Goal: Information Seeking & Learning: Learn about a topic

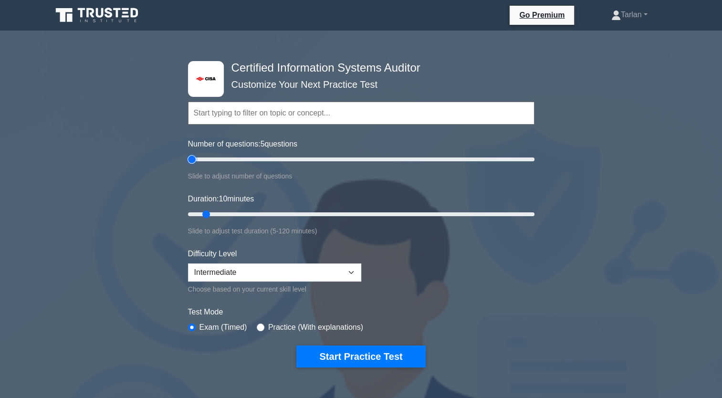
drag, startPoint x: 201, startPoint y: 158, endPoint x: 190, endPoint y: 159, distance: 11.6
type input "5"
click at [190, 159] on input "Number of questions: 5 questions" at bounding box center [361, 159] width 347 height 11
drag, startPoint x: 352, startPoint y: 273, endPoint x: 283, endPoint y: 278, distance: 69.9
click at [352, 273] on select "Beginner Intermediate Expert" at bounding box center [274, 273] width 173 height 18
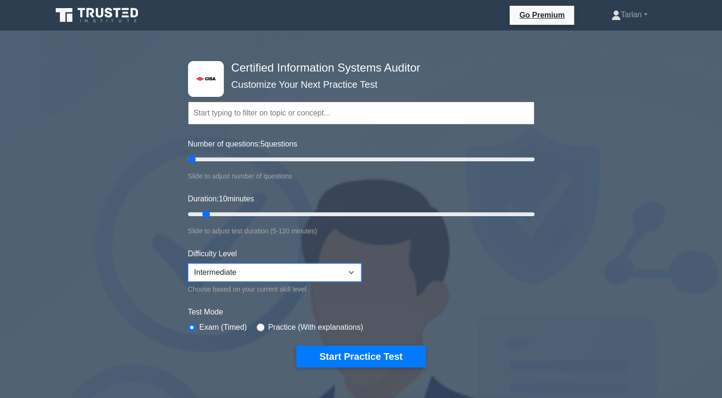
select select "beginner"
click at [188, 264] on select "Beginner Intermediate Expert" at bounding box center [274, 273] width 173 height 18
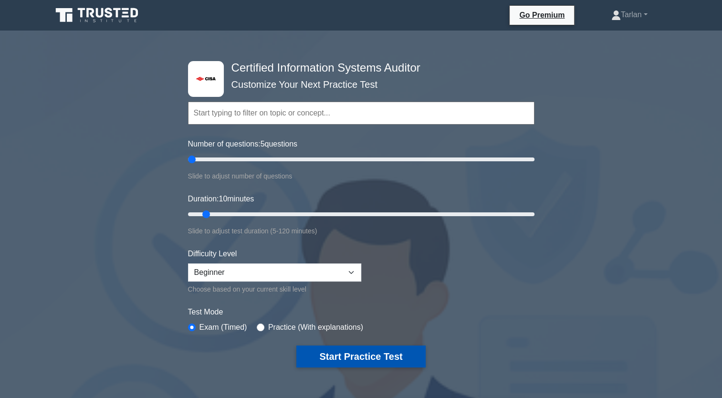
click at [322, 349] on button "Start Practice Test" at bounding box center [361, 357] width 129 height 22
click at [347, 351] on button "Start Practice Test" at bounding box center [361, 357] width 129 height 22
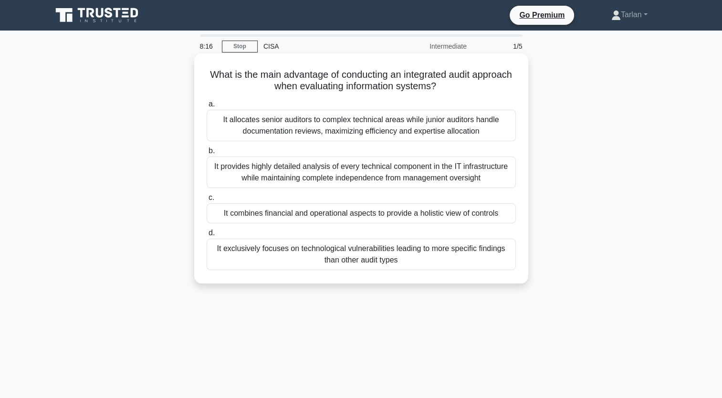
click at [316, 212] on div "It combines financial and operational aspects to provide a holistic view of con…" at bounding box center [361, 213] width 309 height 20
click at [207, 201] on input "c. It combines financial and operational aspects to provide a holistic view of …" at bounding box center [207, 198] width 0 height 6
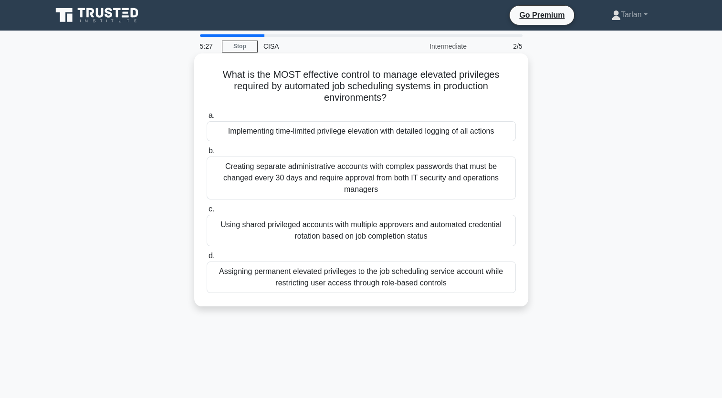
click at [351, 281] on div "Assigning permanent elevated privileges to the job scheduling service account w…" at bounding box center [361, 278] width 309 height 32
click at [207, 259] on input "d. Assigning permanent elevated privileges to the job scheduling service accoun…" at bounding box center [207, 256] width 0 height 6
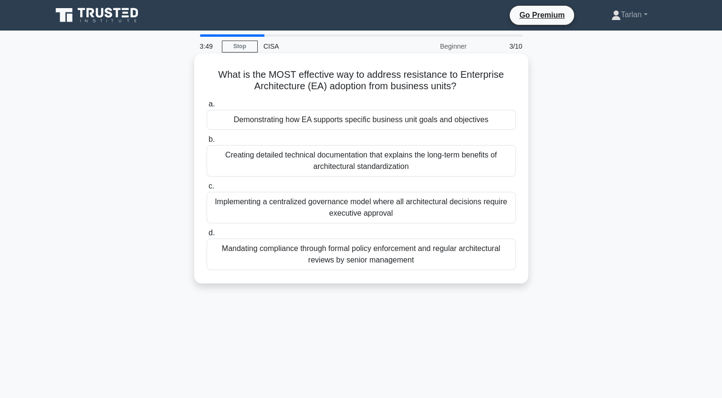
click at [322, 125] on div "Demonstrating how EA supports specific business unit goals and objectives" at bounding box center [361, 120] width 309 height 20
click at [207, 107] on input "a. Demonstrating how EA supports specific business unit goals and objectives" at bounding box center [207, 104] width 0 height 6
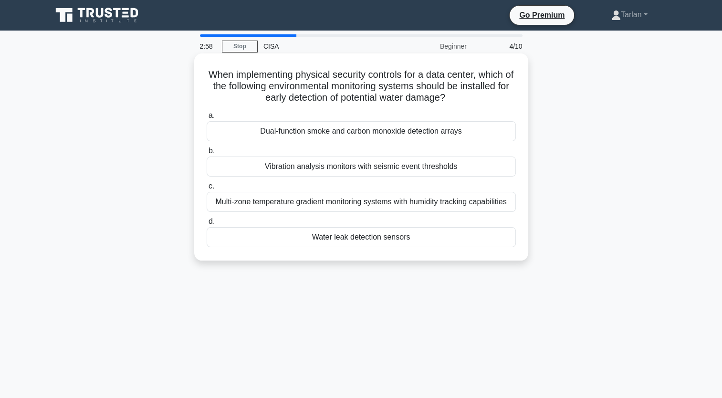
click at [342, 240] on div "Water leak detection sensors" at bounding box center [361, 237] width 309 height 20
click at [207, 225] on input "d. Water leak detection sensors" at bounding box center [207, 222] width 0 height 6
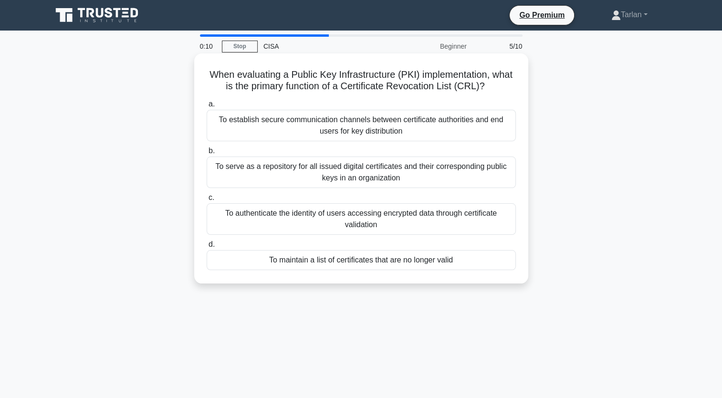
click at [334, 214] on div "To authenticate the identity of users accessing encrypted data through certific…" at bounding box center [361, 219] width 309 height 32
click at [207, 201] on input "c. To authenticate the identity of users accessing encrypted data through certi…" at bounding box center [207, 198] width 0 height 6
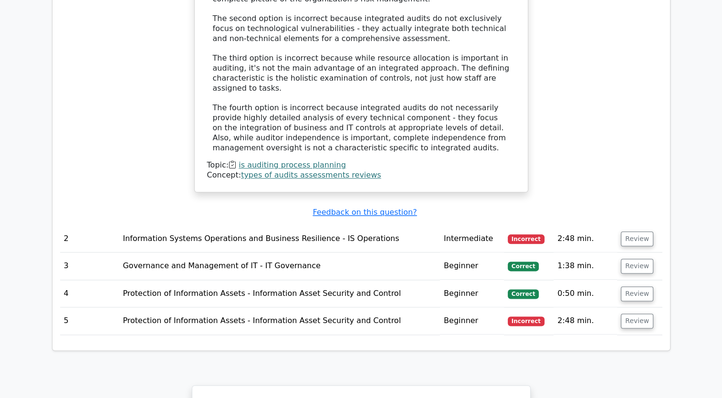
scroll to position [1096, 0]
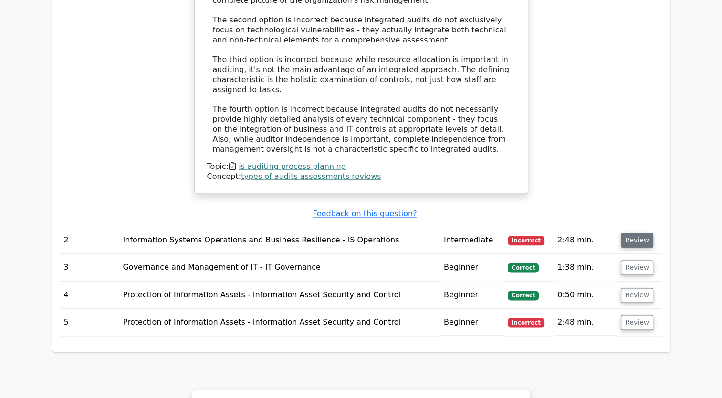
click at [634, 233] on button "Review" at bounding box center [637, 240] width 32 height 15
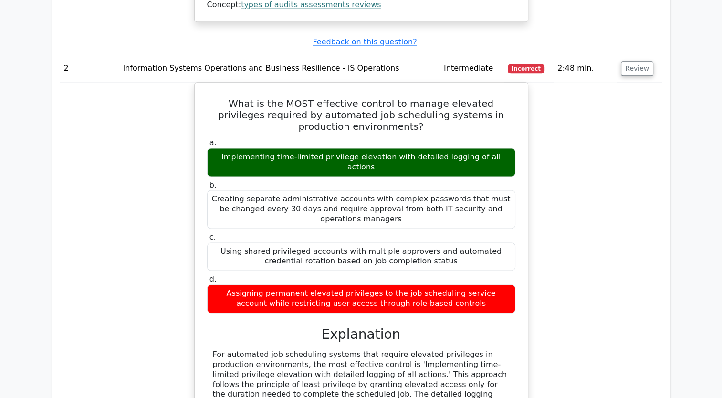
scroll to position [1270, 0]
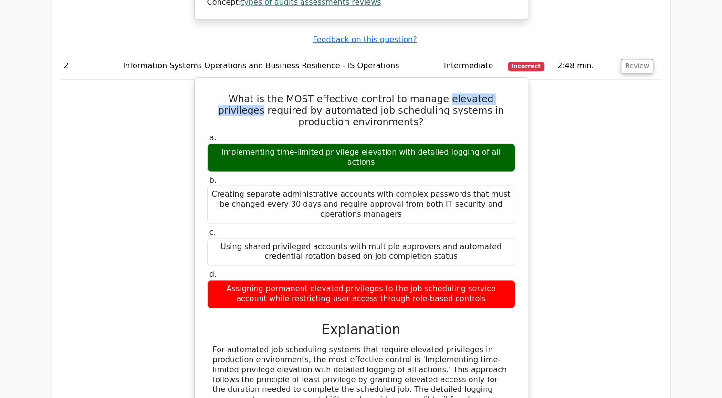
drag, startPoint x: 424, startPoint y: 45, endPoint x: 504, endPoint y: 49, distance: 79.8
click at [504, 93] on h5 "What is the MOST effective control to manage elevated privileges required by au…" at bounding box center [361, 110] width 310 height 34
copy h5 "elevated privileges"
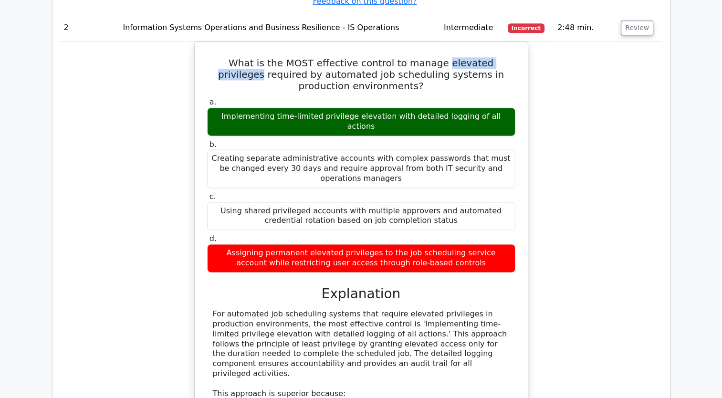
scroll to position [1289, 0]
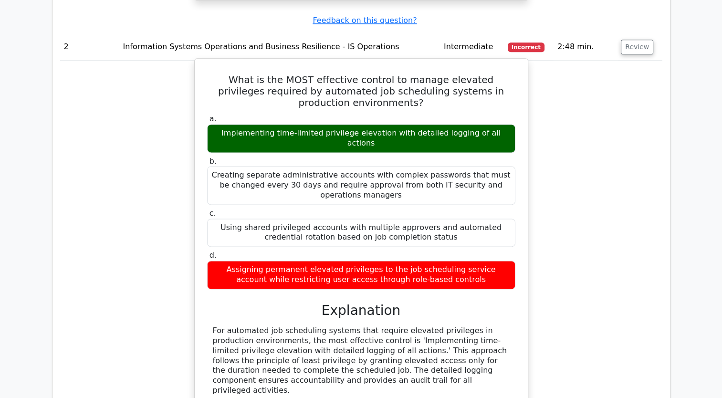
click at [501, 74] on h5 "What is the MOST effective control to manage elevated privileges required by au…" at bounding box center [361, 91] width 310 height 34
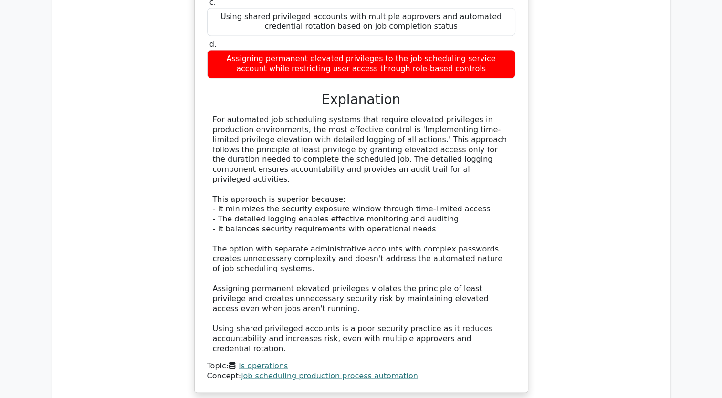
scroll to position [1595, 0]
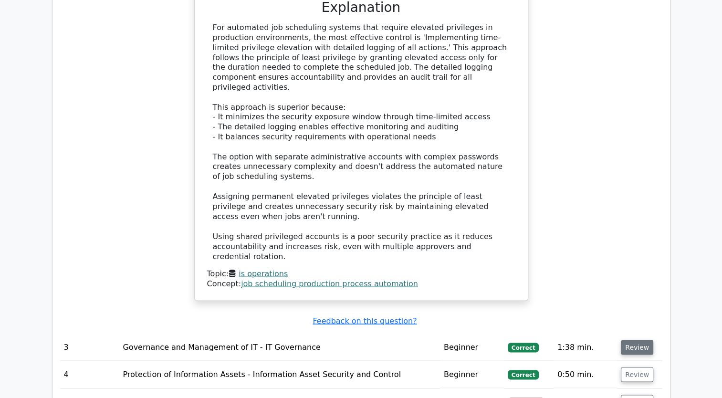
click at [636, 340] on button "Review" at bounding box center [637, 347] width 32 height 15
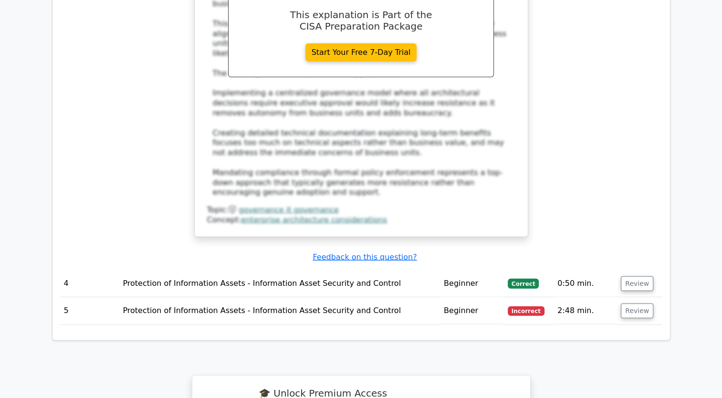
scroll to position [2216, 0]
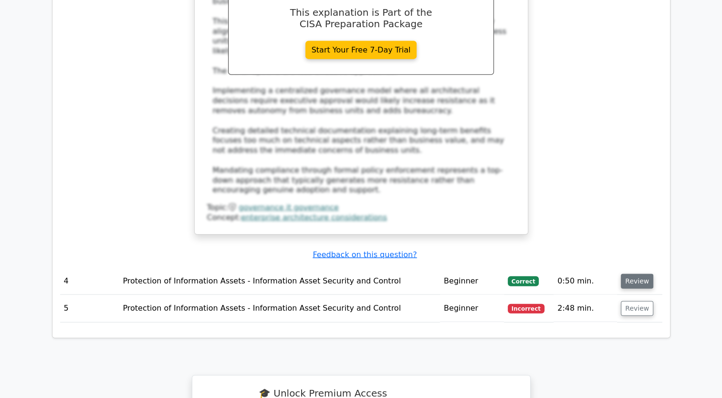
drag, startPoint x: 640, startPoint y: 198, endPoint x: 633, endPoint y: 203, distance: 9.2
click at [640, 274] on button "Review" at bounding box center [637, 281] width 32 height 15
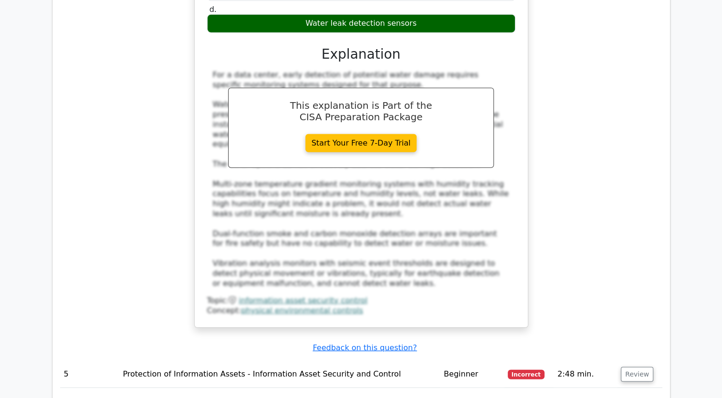
scroll to position [2741, 0]
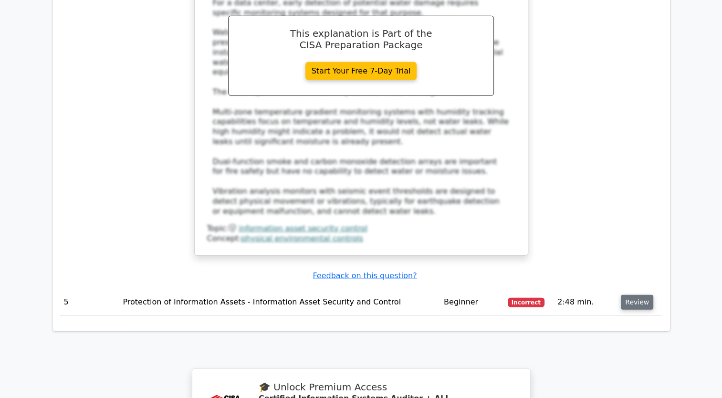
click at [640, 295] on button "Review" at bounding box center [637, 302] width 32 height 15
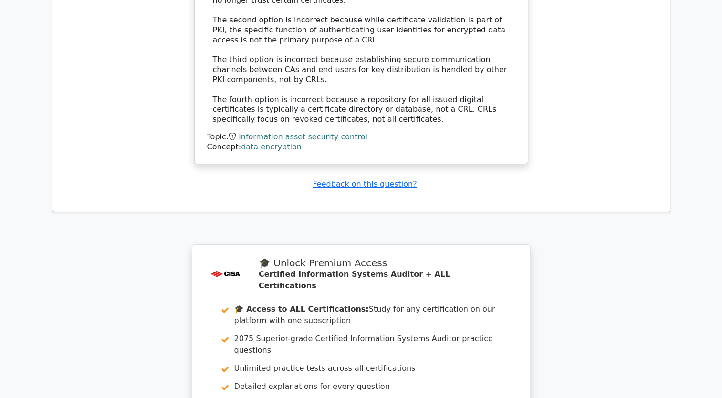
scroll to position [3523, 0]
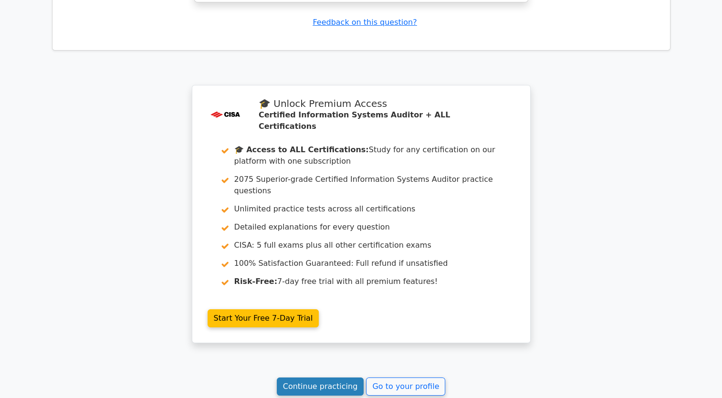
click at [337, 378] on link "Continue practicing" at bounding box center [320, 387] width 87 height 18
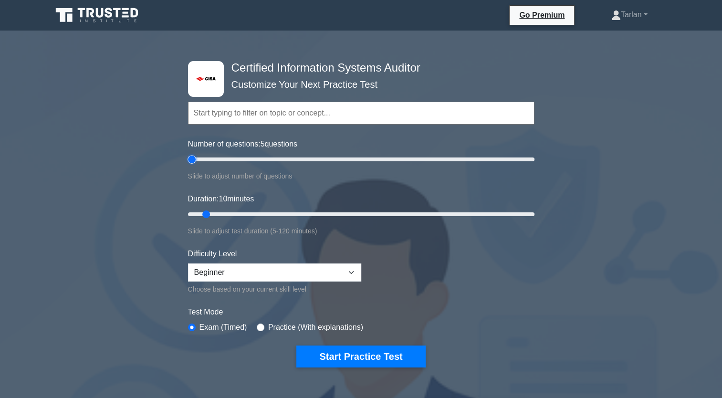
drag, startPoint x: 201, startPoint y: 157, endPoint x: 183, endPoint y: 161, distance: 17.7
type input "5"
click at [188, 161] on input "Number of questions: 5 questions" at bounding box center [361, 159] width 347 height 11
click at [351, 357] on button "Start Practice Test" at bounding box center [361, 357] width 129 height 22
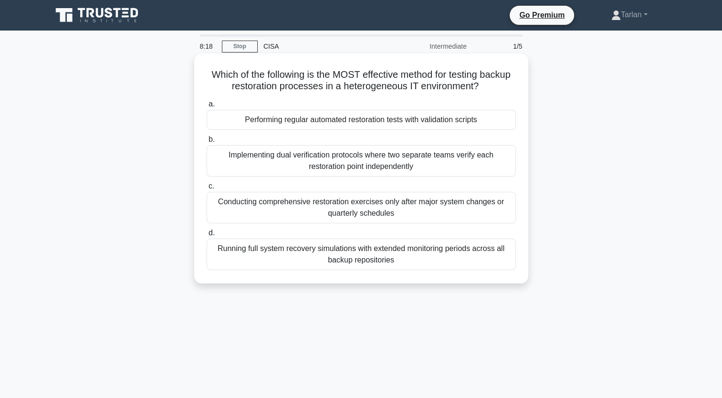
click at [355, 123] on div "Performing regular automated restoration tests with validation scripts" at bounding box center [361, 120] width 309 height 20
click at [207, 107] on input "a. Performing regular automated restoration tests with validation scripts" at bounding box center [207, 104] width 0 height 6
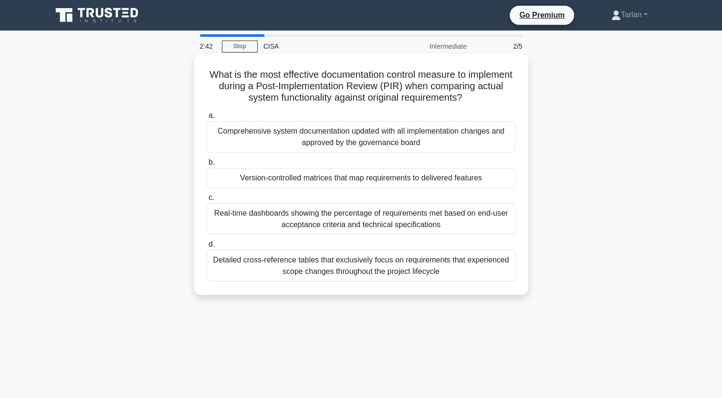
click at [357, 175] on div "Version-controlled matrices that map requirements to delivered features" at bounding box center [361, 178] width 309 height 20
click at [207, 166] on input "b. Version-controlled matrices that map requirements to delivered features" at bounding box center [207, 162] width 0 height 6
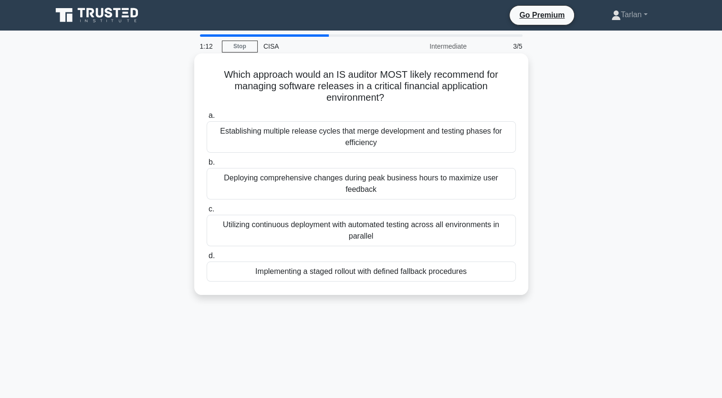
click at [389, 135] on div "Establishing multiple release cycles that merge development and testing phases …" at bounding box center [361, 137] width 309 height 32
click at [207, 119] on input "a. Establishing multiple release cycles that merge development and testing phas…" at bounding box center [207, 116] width 0 height 6
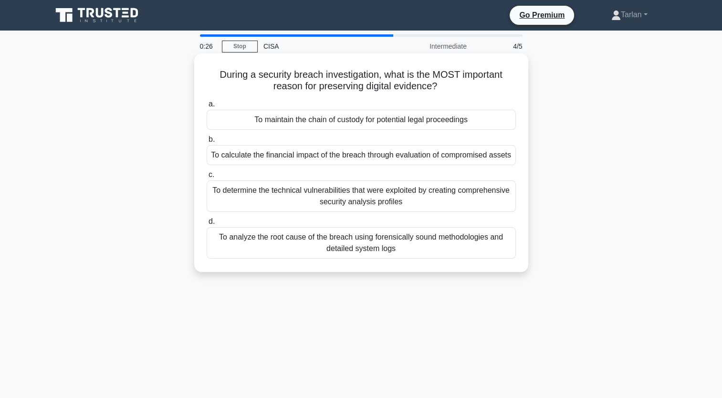
click at [374, 244] on div "To analyze the root cause of the breach using forensically sound methodologies …" at bounding box center [361, 243] width 309 height 32
click at [207, 225] on input "d. To analyze the root cause of the breach using forensically sound methodologi…" at bounding box center [207, 222] width 0 height 6
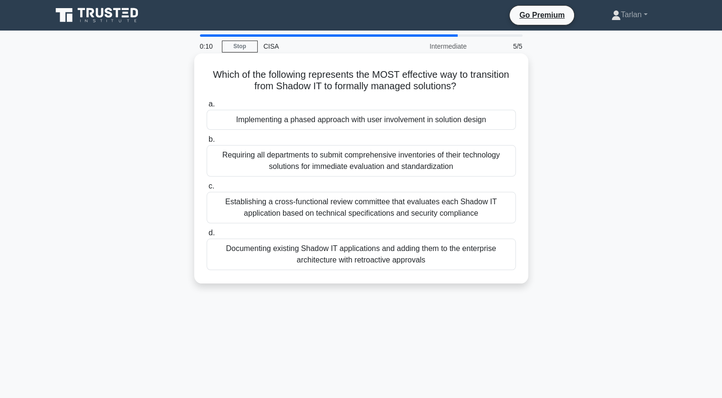
click at [347, 123] on div "Implementing a phased approach with user involvement in solution design" at bounding box center [361, 120] width 309 height 20
click at [207, 107] on input "a. Implementing a phased approach with user involvement in solution design" at bounding box center [207, 104] width 0 height 6
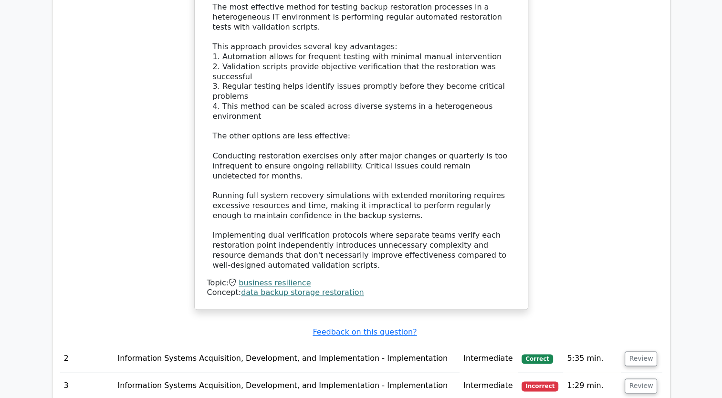
scroll to position [1098, 0]
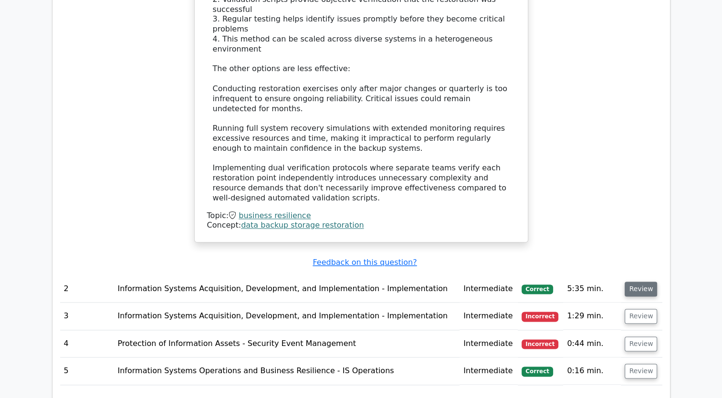
click at [640, 282] on button "Review" at bounding box center [641, 289] width 32 height 15
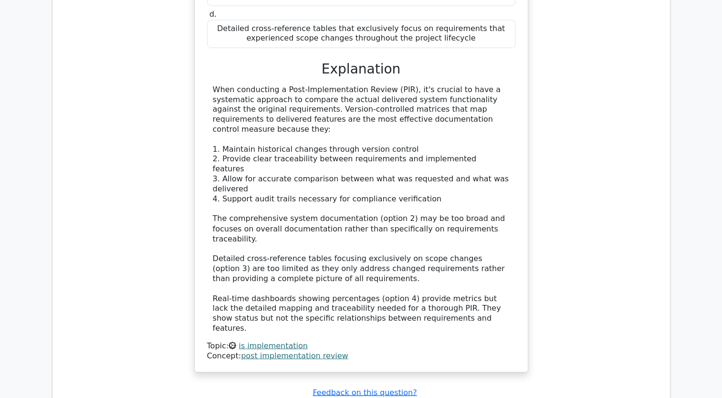
scroll to position [1624, 0]
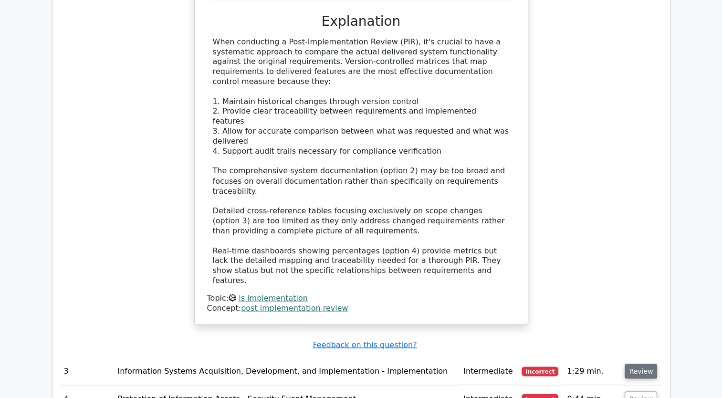
click at [640, 364] on button "Review" at bounding box center [641, 371] width 32 height 15
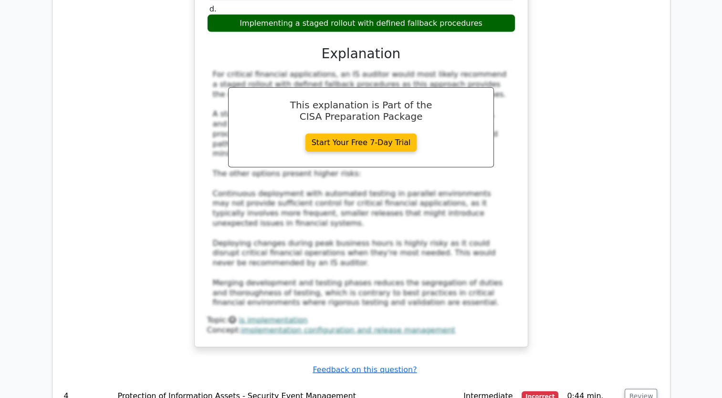
scroll to position [2244, 0]
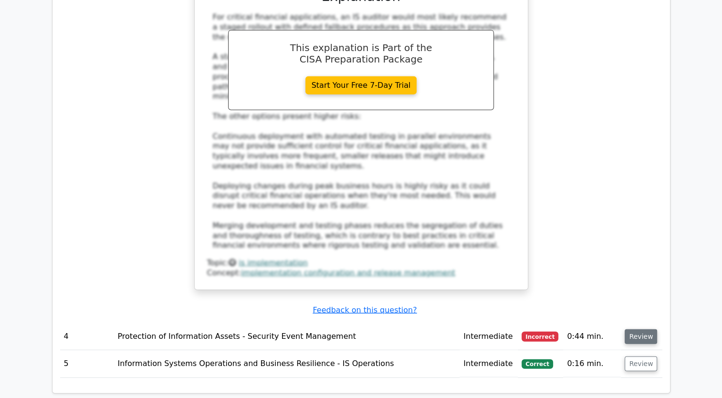
click at [633, 329] on button "Review" at bounding box center [641, 336] width 32 height 15
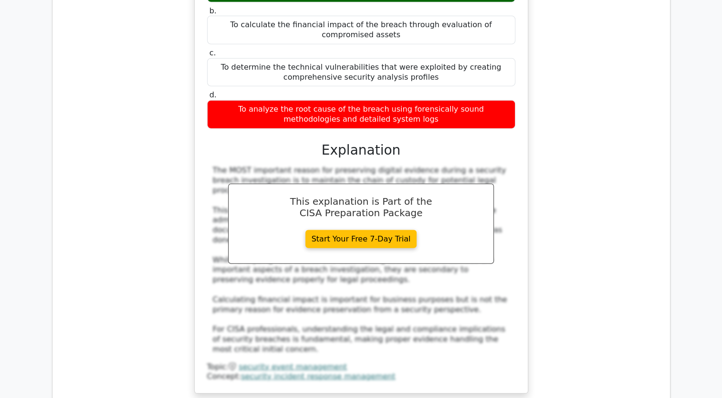
scroll to position [2674, 0]
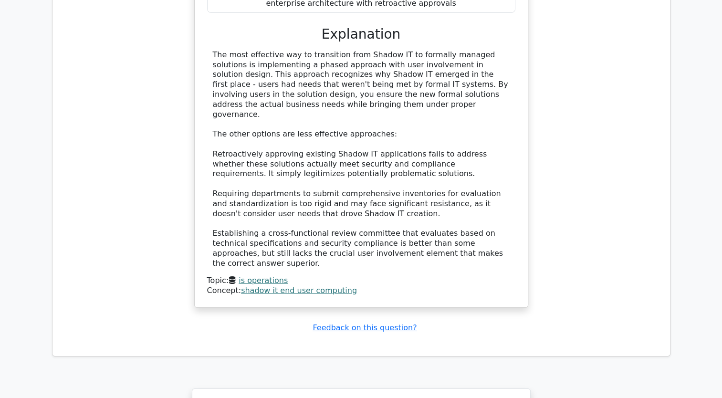
scroll to position [3438, 0]
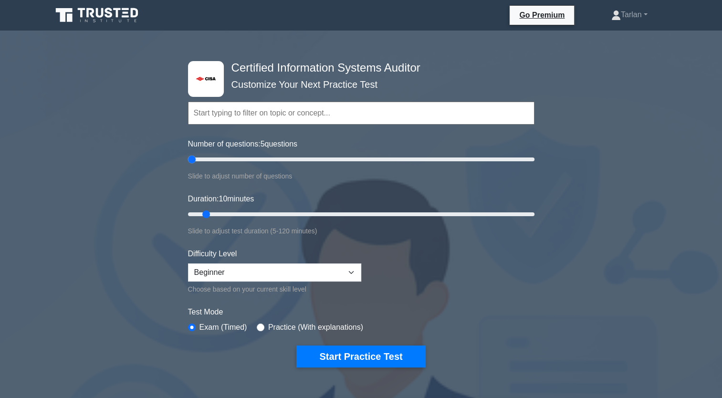
drag, startPoint x: 203, startPoint y: 159, endPoint x: 171, endPoint y: 167, distance: 32.9
type input "5"
click at [188, 165] on input "Number of questions: 5 questions" at bounding box center [361, 159] width 347 height 11
click at [347, 358] on button "Start Practice Test" at bounding box center [361, 357] width 129 height 22
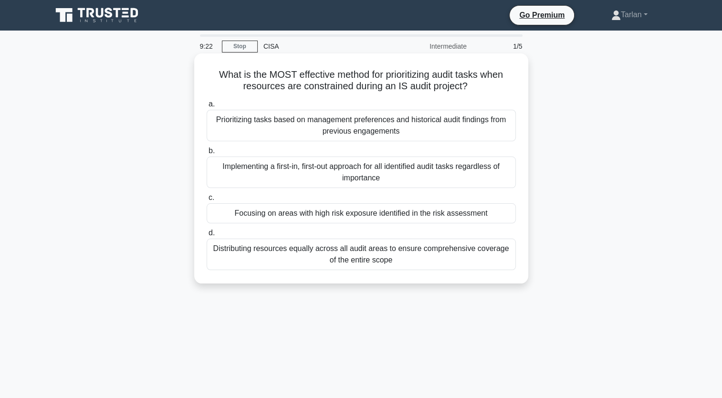
click at [326, 212] on div "Focusing on areas with high risk exposure identified in the risk assessment" at bounding box center [361, 213] width 309 height 20
click at [207, 201] on input "c. Focusing on areas with high risk exposure identified in the risk assessment" at bounding box center [207, 198] width 0 height 6
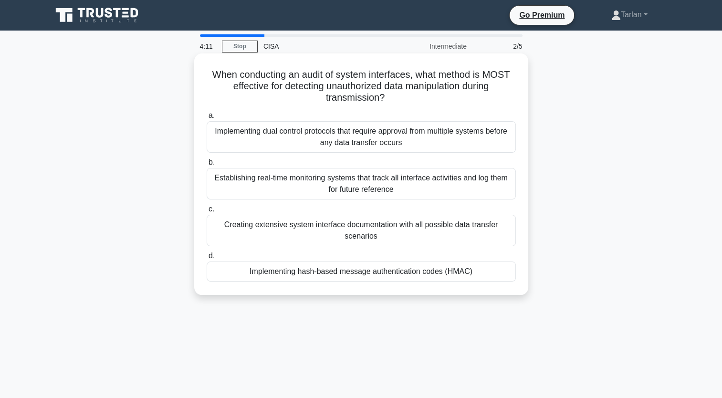
click at [287, 182] on div "Establishing real-time monitoring systems that track all interface activities a…" at bounding box center [361, 184] width 309 height 32
click at [207, 166] on input "b. Establishing real-time monitoring systems that track all interface activitie…" at bounding box center [207, 162] width 0 height 6
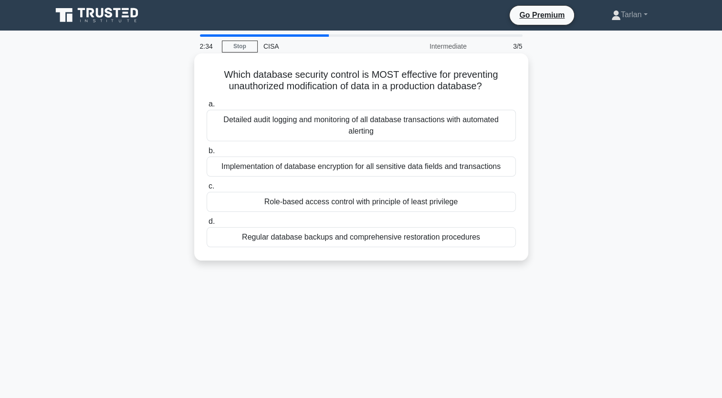
click at [374, 171] on div "Implementation of database encryption for all sensitive data fields and transac…" at bounding box center [361, 167] width 309 height 20
click at [207, 154] on input "b. Implementation of database encryption for all sensitive data fields and tran…" at bounding box center [207, 151] width 0 height 6
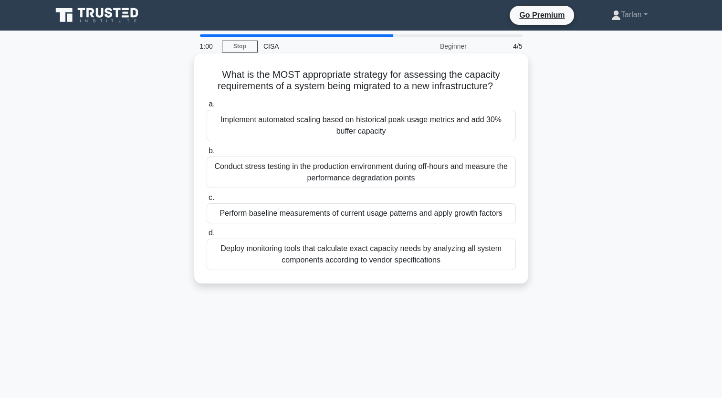
click at [405, 216] on div "Perform baseline measurements of current usage patterns and apply growth factors" at bounding box center [361, 213] width 309 height 20
click at [207, 201] on input "c. Perform baseline measurements of current usage patterns and apply growth fac…" at bounding box center [207, 198] width 0 height 6
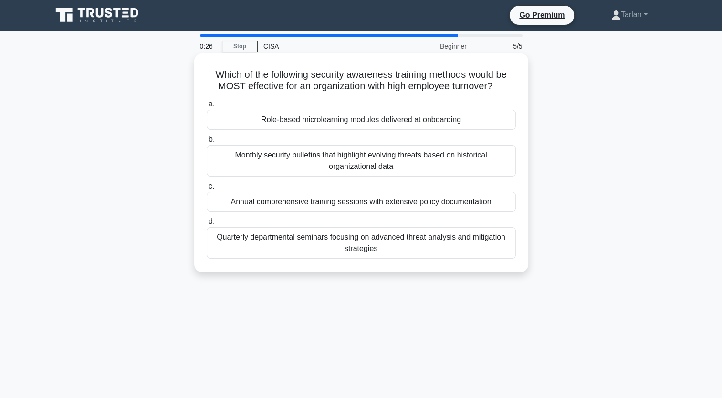
click at [302, 122] on div "Role-based microlearning modules delivered at onboarding" at bounding box center [361, 120] width 309 height 20
click at [207, 107] on input "a. Role-based microlearning modules delivered at onboarding" at bounding box center [207, 104] width 0 height 6
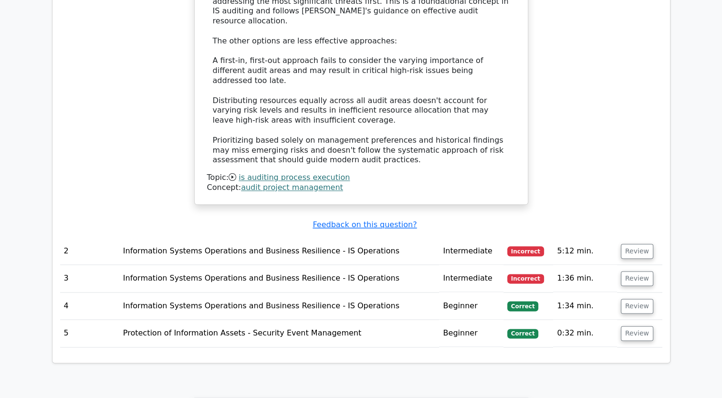
scroll to position [1098, 0]
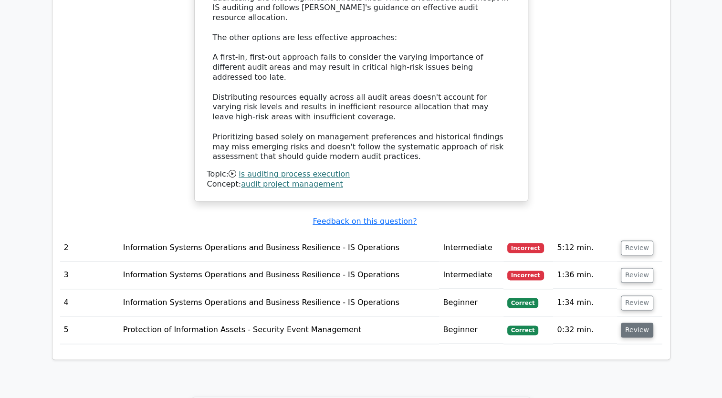
click at [632, 323] on button "Review" at bounding box center [637, 330] width 32 height 15
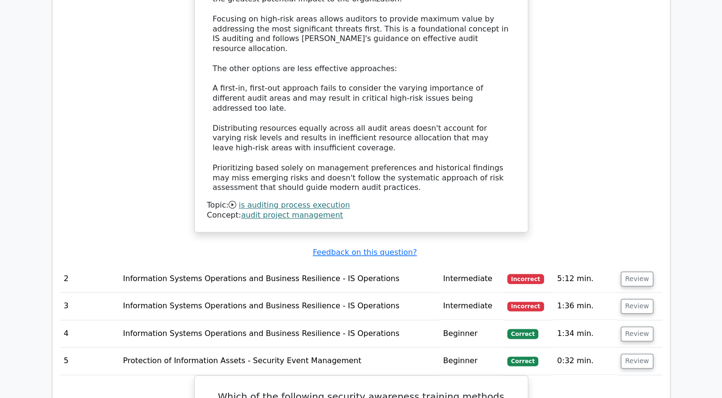
scroll to position [1051, 0]
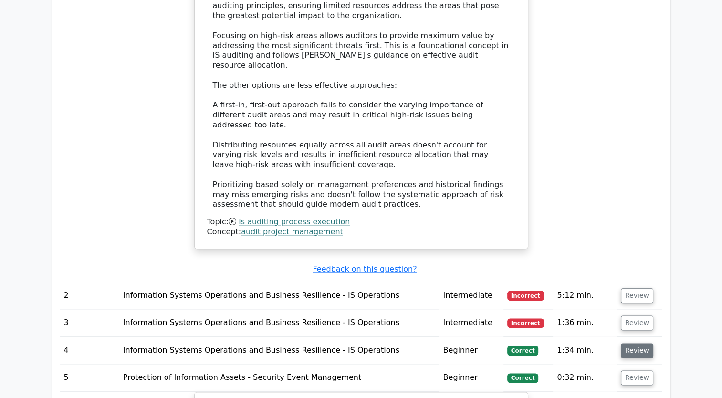
click at [625, 343] on button "Review" at bounding box center [637, 350] width 32 height 15
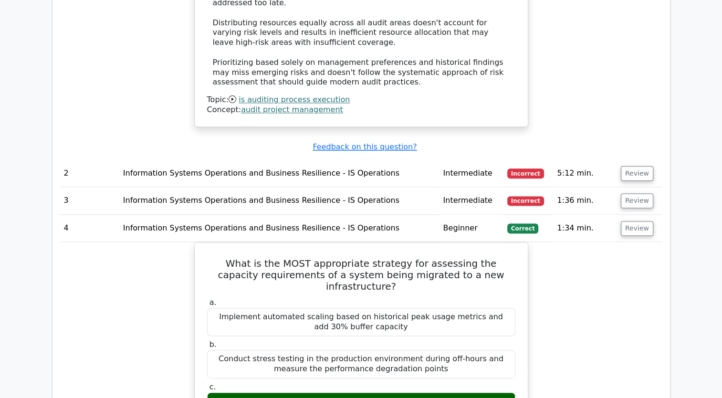
scroll to position [1146, 0]
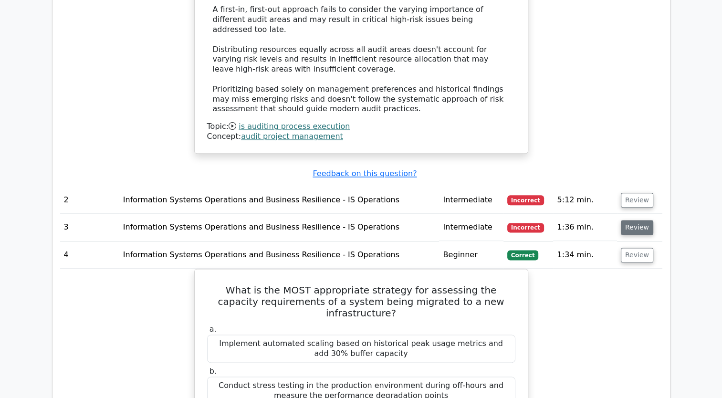
click at [626, 220] on button "Review" at bounding box center [637, 227] width 32 height 15
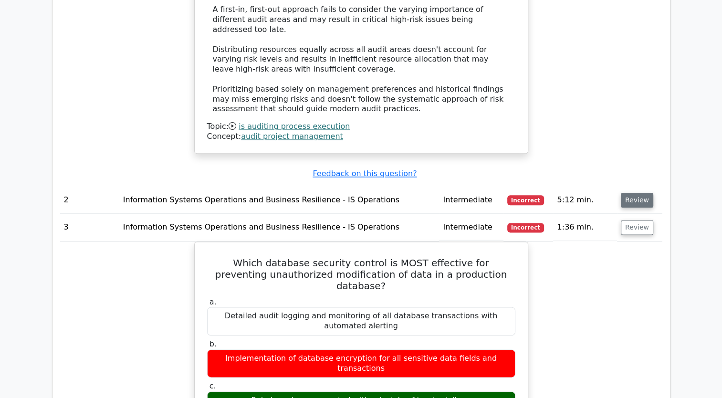
click at [623, 193] on button "Review" at bounding box center [637, 200] width 32 height 15
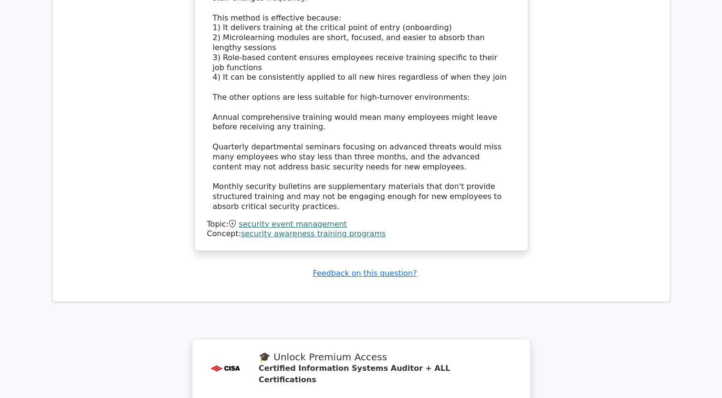
scroll to position [3542, 0]
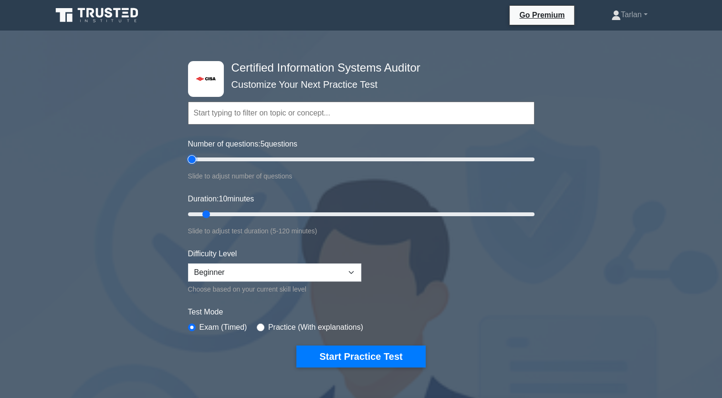
drag, startPoint x: 198, startPoint y: 160, endPoint x: 190, endPoint y: 160, distance: 7.7
type input "5"
click at [190, 160] on input "Number of questions: 5 questions" at bounding box center [361, 159] width 347 height 11
click at [351, 350] on button "Start Practice Test" at bounding box center [361, 357] width 129 height 22
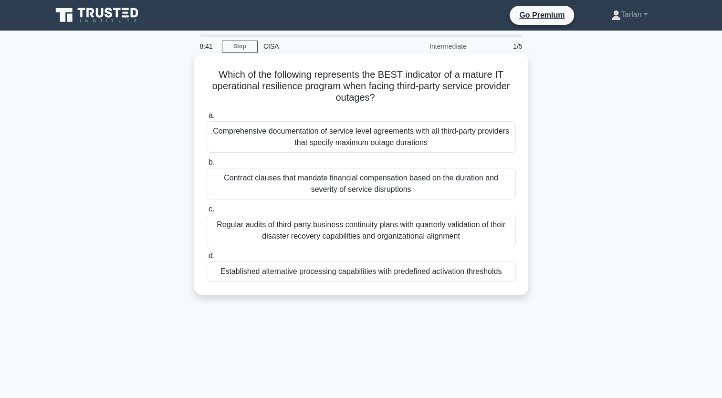
click at [371, 282] on div "a. Comprehensive documentation of service level agreements with all third-party…" at bounding box center [361, 196] width 321 height 176
click at [371, 274] on div "Established alternative processing capabilities with predefined activation thre…" at bounding box center [361, 272] width 309 height 20
click at [207, 259] on input "d. Established alternative processing capabilities with predefined activation t…" at bounding box center [207, 256] width 0 height 6
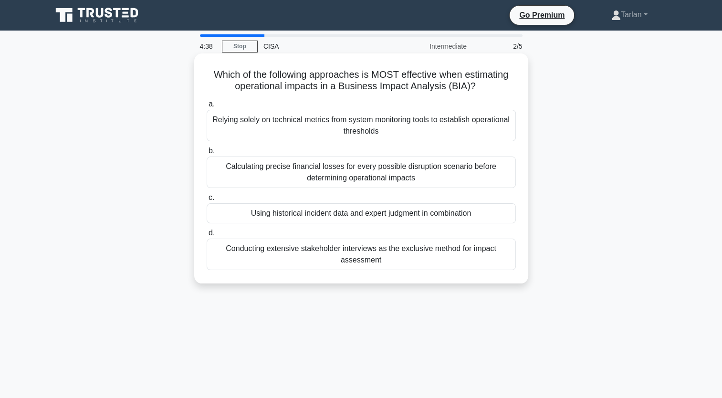
click at [329, 217] on div "Using historical incident data and expert judgment in combination" at bounding box center [361, 213] width 309 height 20
click at [207, 201] on input "c. Using historical incident data and expert judgment in combination" at bounding box center [207, 198] width 0 height 6
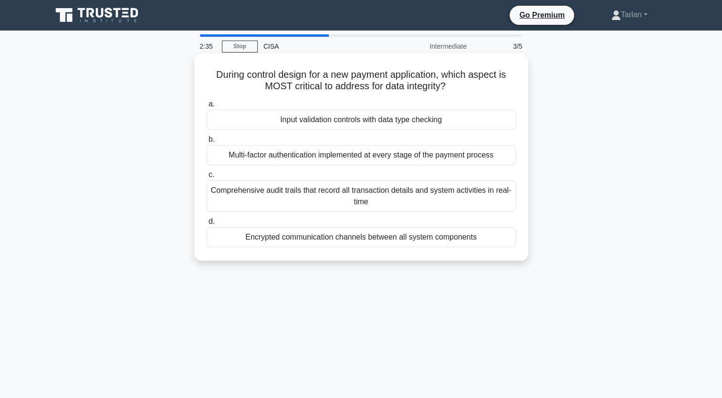
click at [328, 236] on div "Encrypted communication channels between all system components" at bounding box center [361, 237] width 309 height 20
click at [207, 225] on input "d. Encrypted communication channels between all system components" at bounding box center [207, 222] width 0 height 6
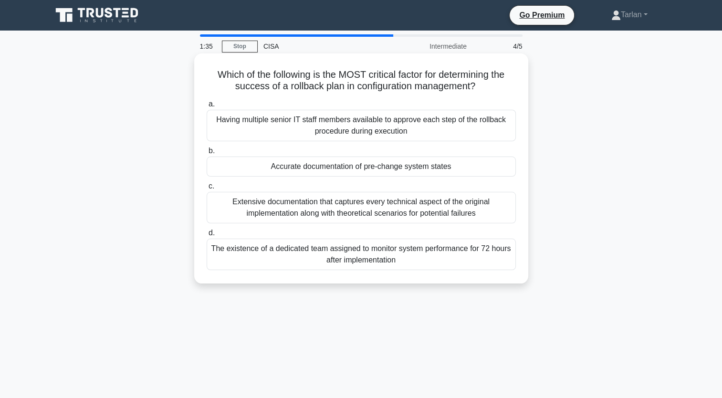
click at [397, 170] on div "Accurate documentation of pre-change system states" at bounding box center [361, 167] width 309 height 20
click at [207, 154] on input "b. Accurate documentation of pre-change system states" at bounding box center [207, 151] width 0 height 6
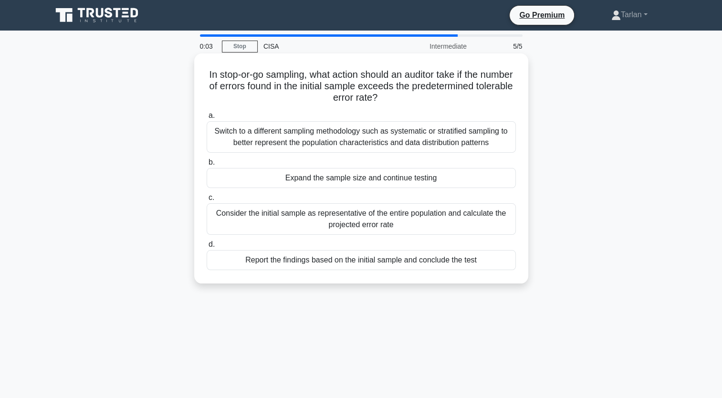
click at [402, 140] on div "Switch to a different sampling methodology such as systematic or stratified sam…" at bounding box center [361, 137] width 309 height 32
click at [207, 119] on input "a. Switch to a different sampling methodology such as systematic or stratified …" at bounding box center [207, 116] width 0 height 6
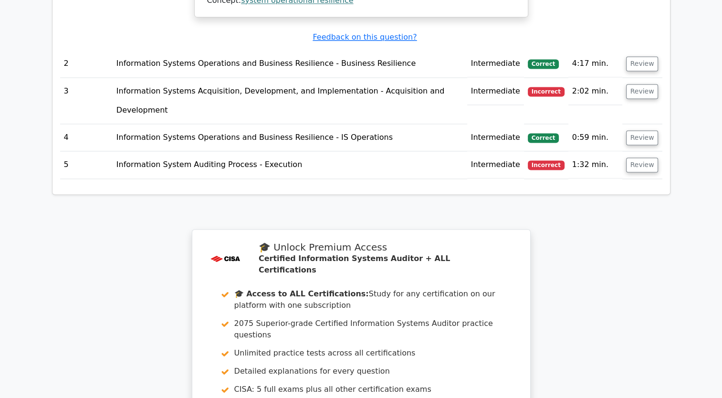
scroll to position [1229, 0]
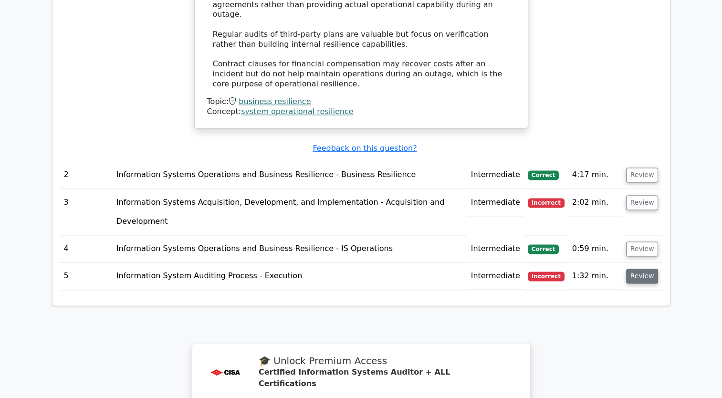
click at [635, 269] on button "Review" at bounding box center [642, 276] width 32 height 15
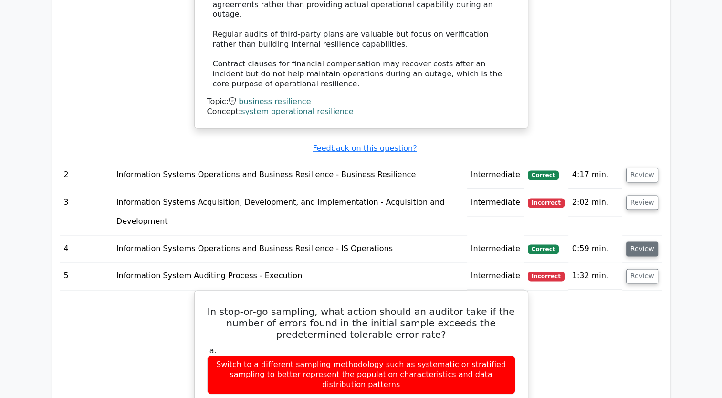
click at [634, 242] on button "Review" at bounding box center [642, 249] width 32 height 15
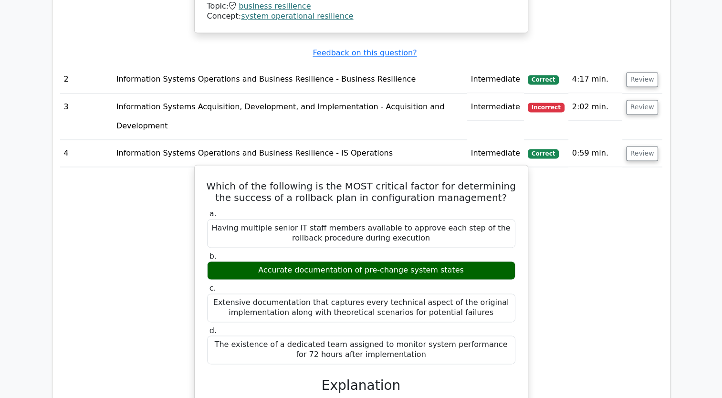
scroll to position [1134, 0]
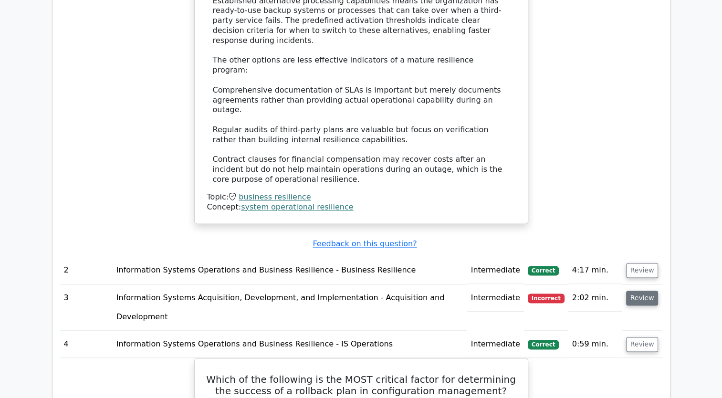
click at [636, 291] on button "Review" at bounding box center [642, 298] width 32 height 15
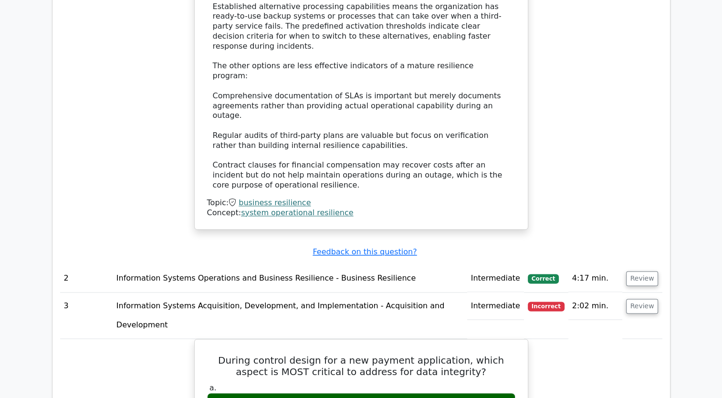
scroll to position [1181, 0]
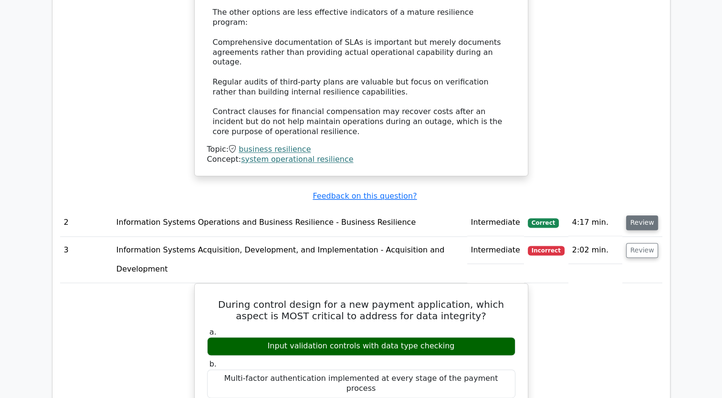
click at [640, 215] on button "Review" at bounding box center [642, 222] width 32 height 15
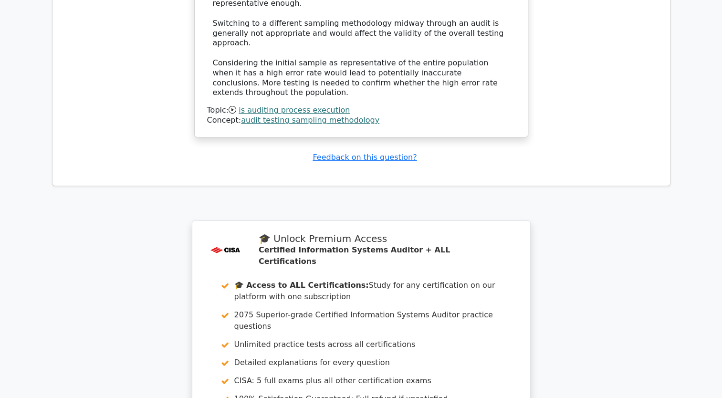
scroll to position [3593, 0]
